Goal: Task Accomplishment & Management: Complete application form

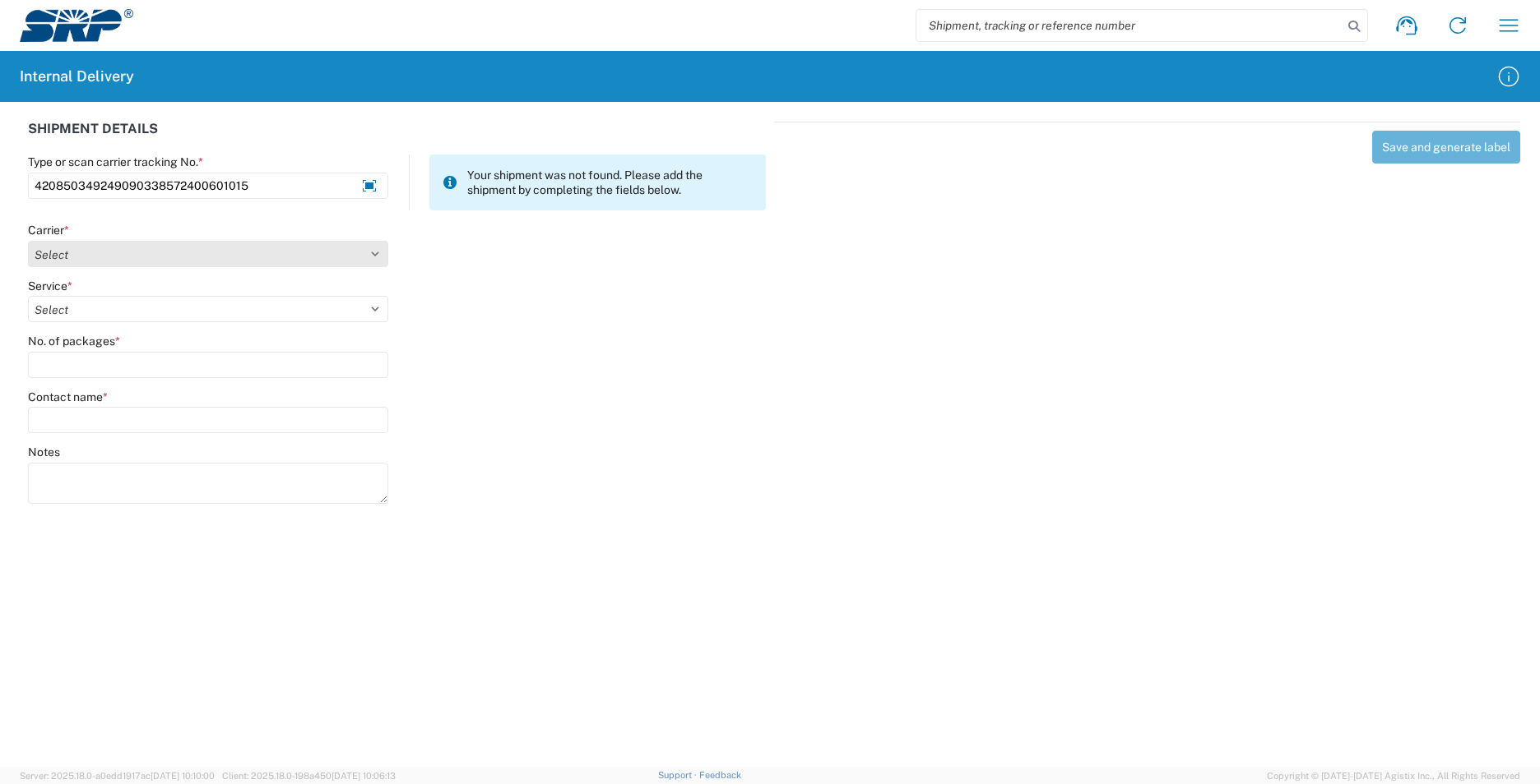
type input "420850349249090338572400601015"
click at [87, 259] on select "Select AcctPay Amazon Logistics ATI Trucking BC Dimerco Logistics Empire Southw…" at bounding box center [208, 254] width 360 height 26
select select "137"
click at [28, 241] on select "Select AcctPay Amazon Logistics ATI Trucking BC Dimerco Logistics Empire Southw…" at bounding box center [208, 254] width 360 height 26
select select "17817"
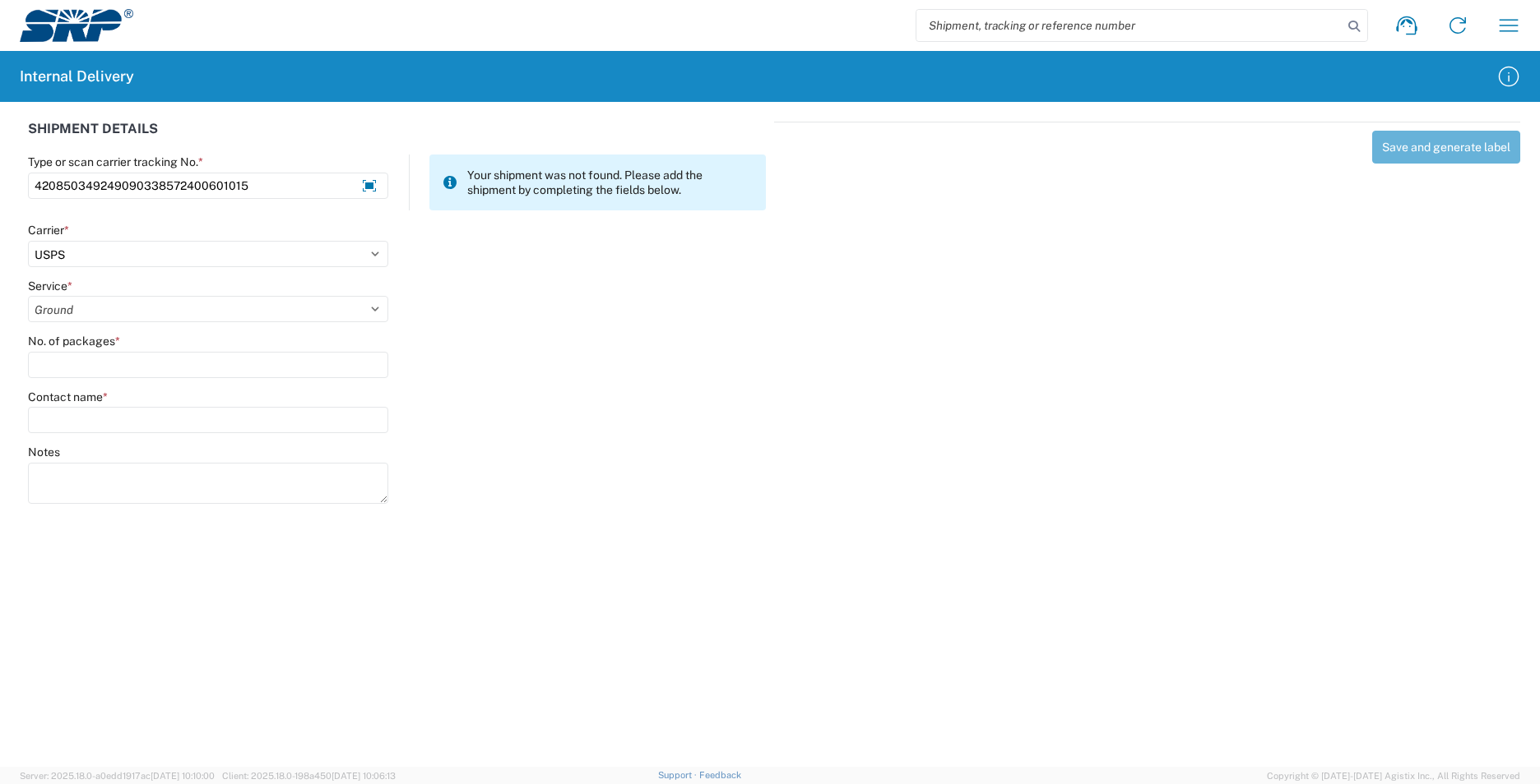
click at [28, 296] on select "Select 3 - 5 Day Bound Printed Matter Express Mail Flat-Rate Envelope Express M…" at bounding box center [208, 309] width 360 height 26
click at [76, 371] on input "No. of packages *" at bounding box center [208, 365] width 360 height 26
type input "1"
click at [84, 421] on input "Contact name *" at bounding box center [208, 420] width 360 height 26
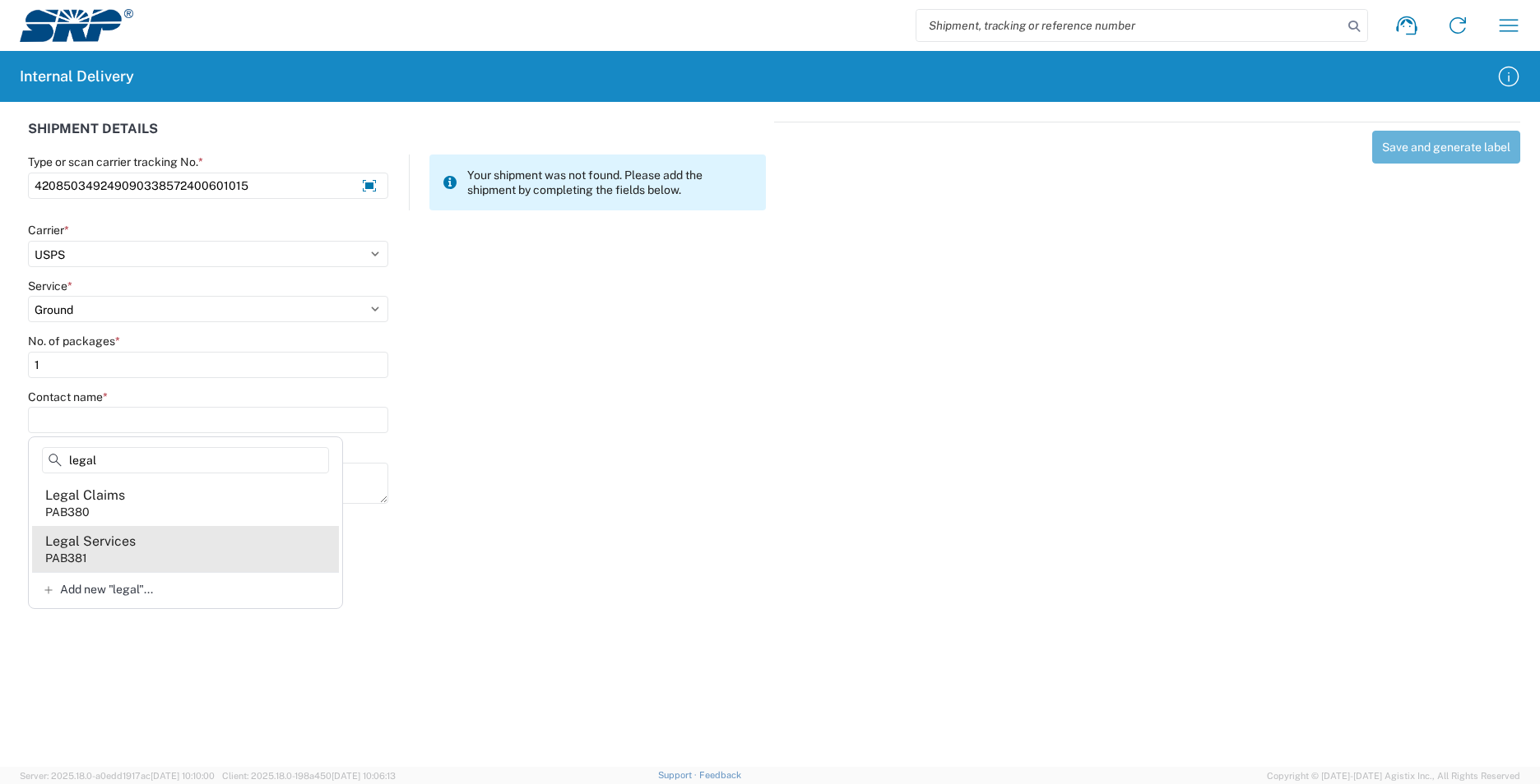
type input "legal"
click at [188, 542] on agx-address-suggestion-item "Legal Services PAB381" at bounding box center [186, 549] width 307 height 46
type input "Legal Services"
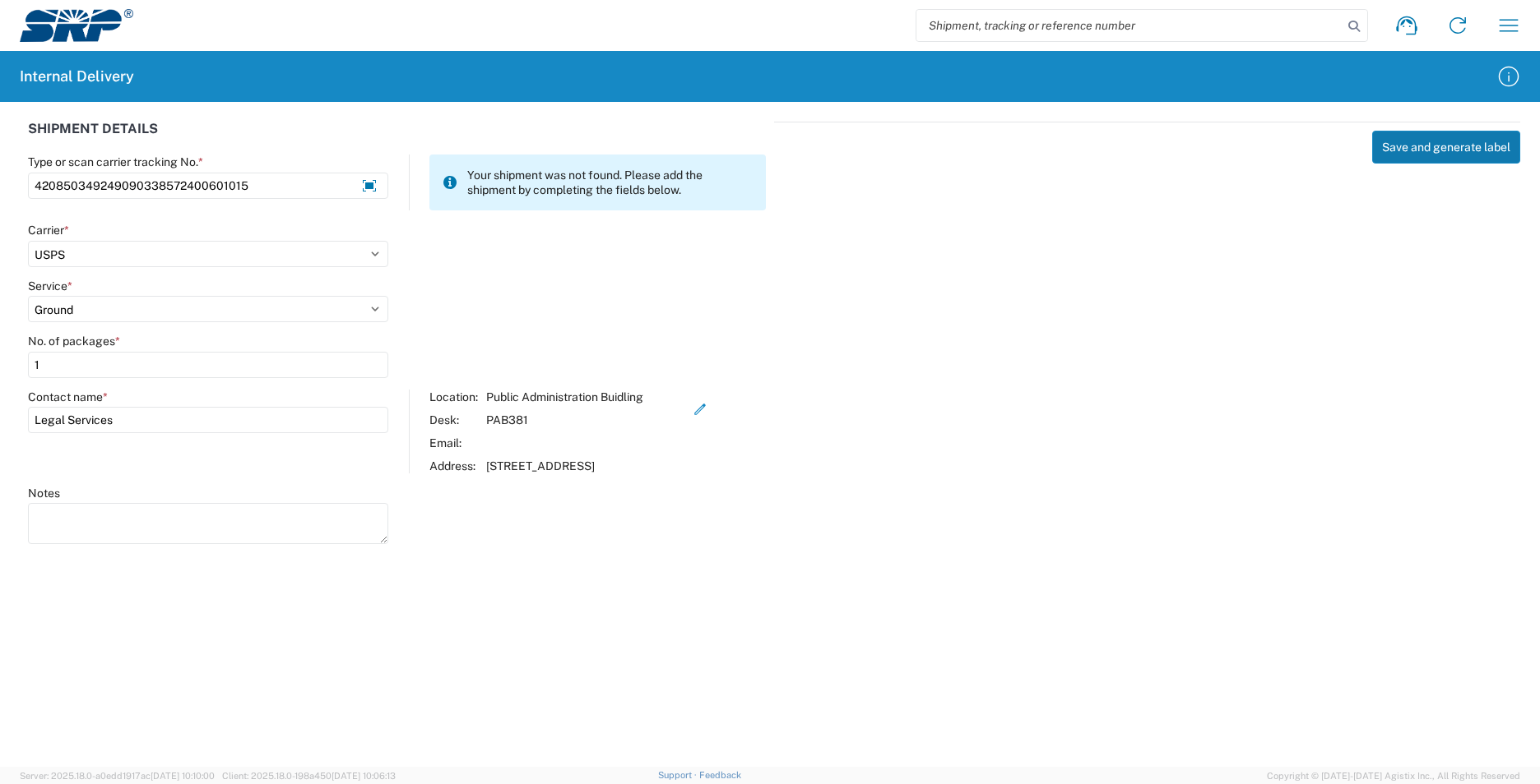
click at [1452, 149] on button "Save and generate label" at bounding box center [1446, 148] width 148 height 33
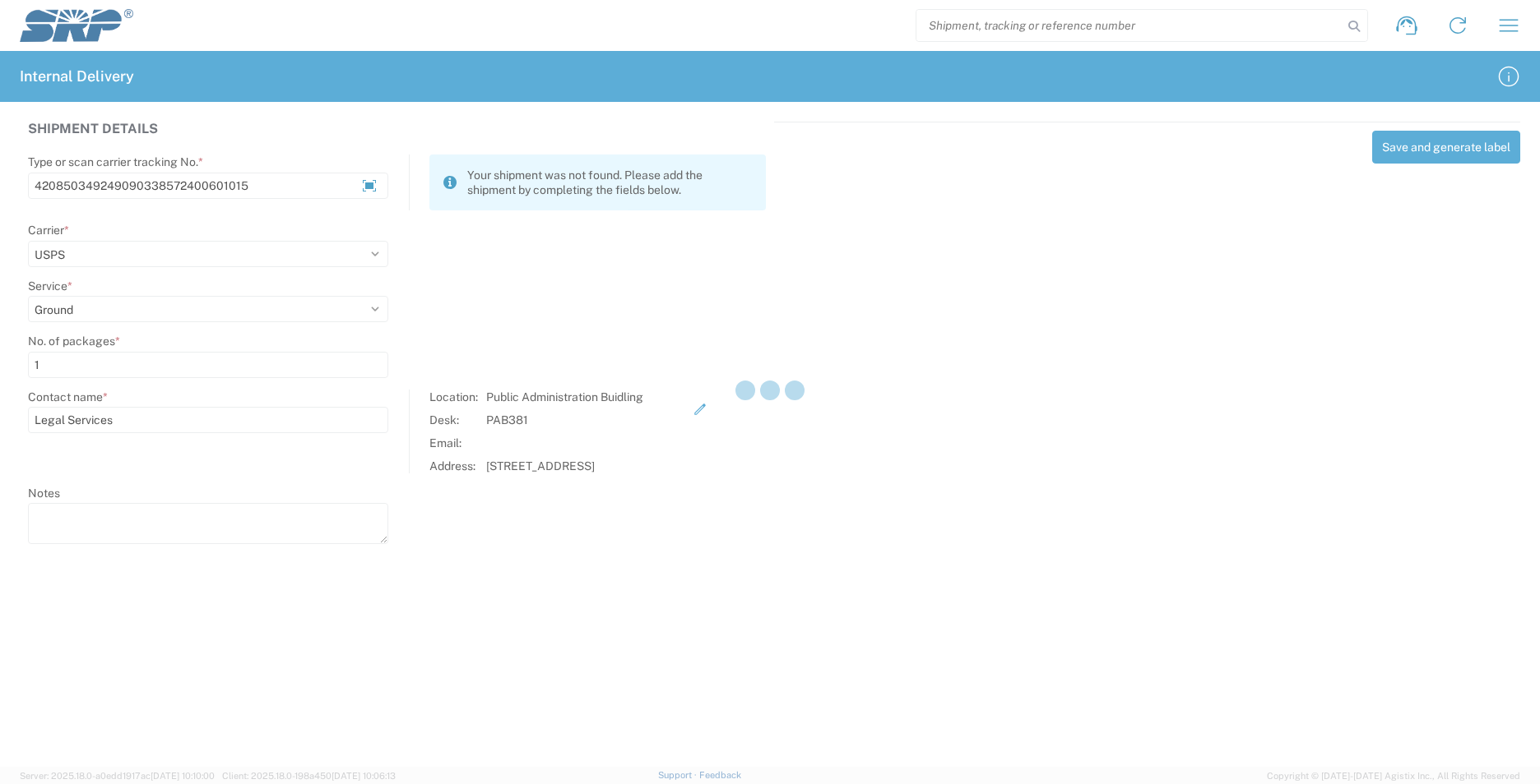
select select
